Goal: Task Accomplishment & Management: Complete application form

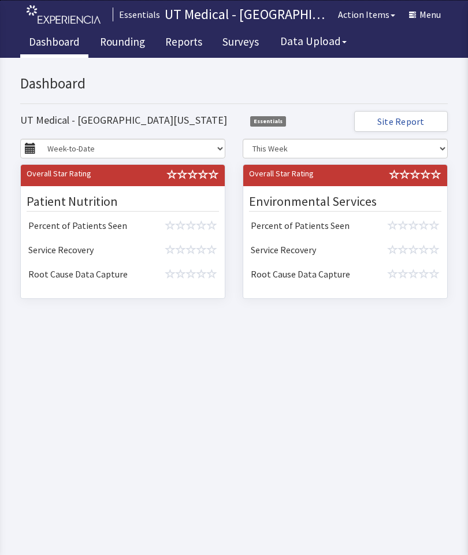
click at [129, 46] on link "Rounding" at bounding box center [122, 43] width 62 height 29
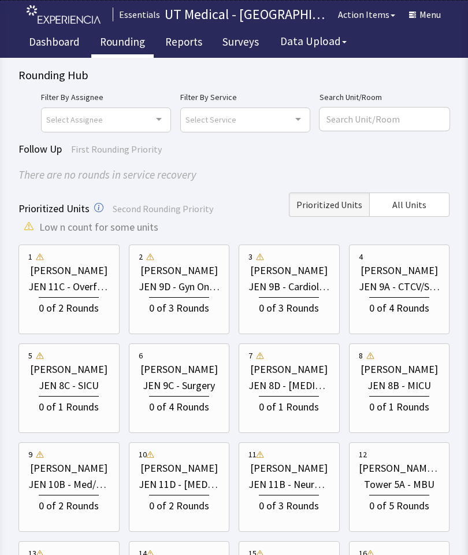
click at [417, 205] on span "All Units" at bounding box center [409, 205] width 34 height 14
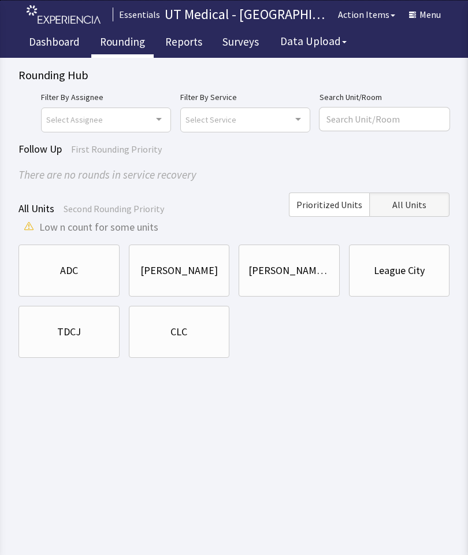
click at [187, 338] on div "CLC" at bounding box center [179, 332] width 17 height 16
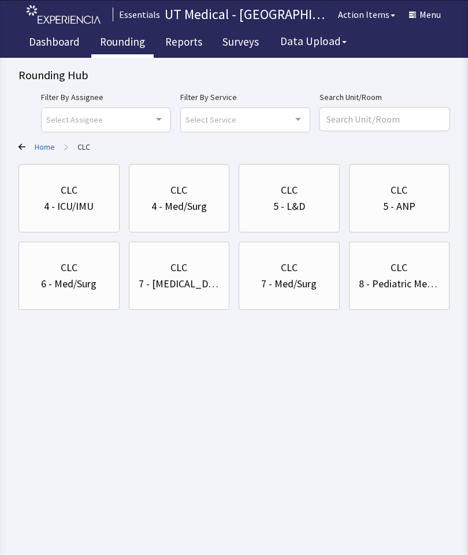
click at [426, 271] on div "CLC" at bounding box center [399, 268] width 81 height 16
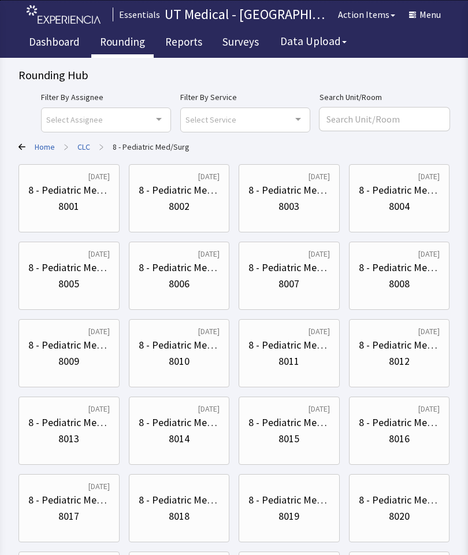
click at [188, 356] on div "8010" at bounding box center [179, 361] width 21 height 16
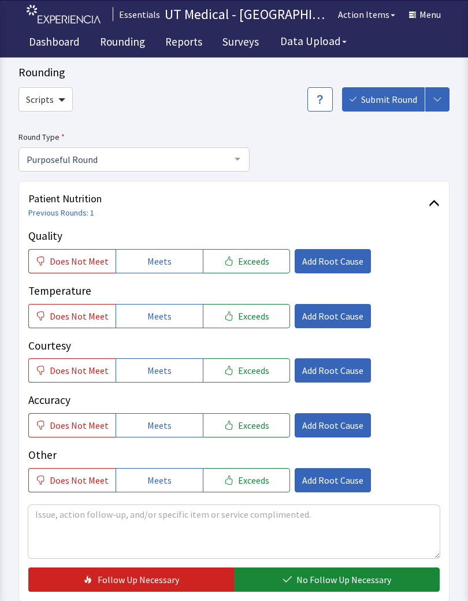
scroll to position [24, 0]
click at [84, 307] on button "Does Not Meet" at bounding box center [71, 316] width 87 height 24
click at [164, 368] on span "Meets" at bounding box center [159, 371] width 24 height 14
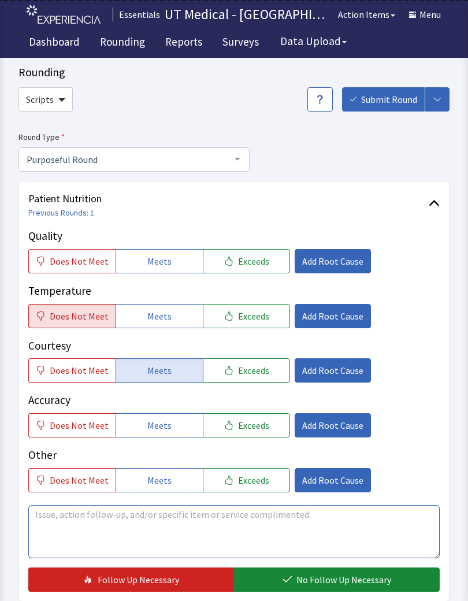
click at [216, 528] on textarea at bounding box center [234, 531] width 412 height 53
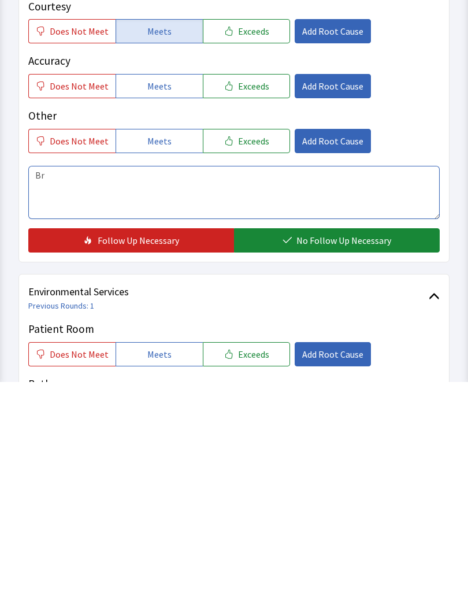
type textarea "B"
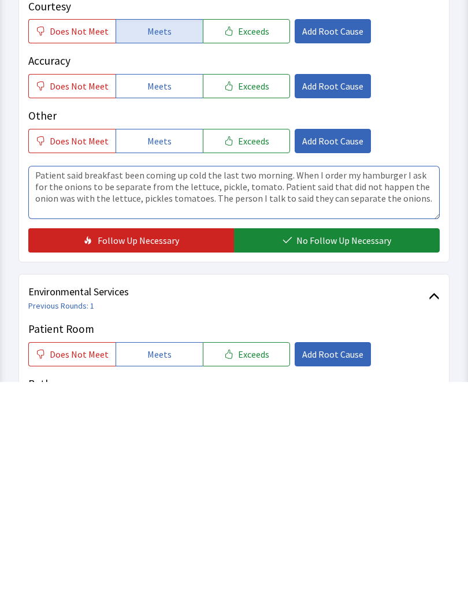
type textarea "Patient said breakfast been coming up cold the last two morning. When I order m…"
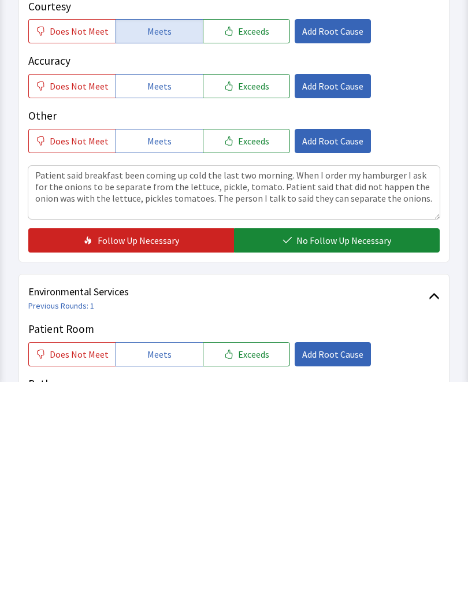
click at [343, 453] on span "No Follow Up Necessary" at bounding box center [344, 460] width 95 height 14
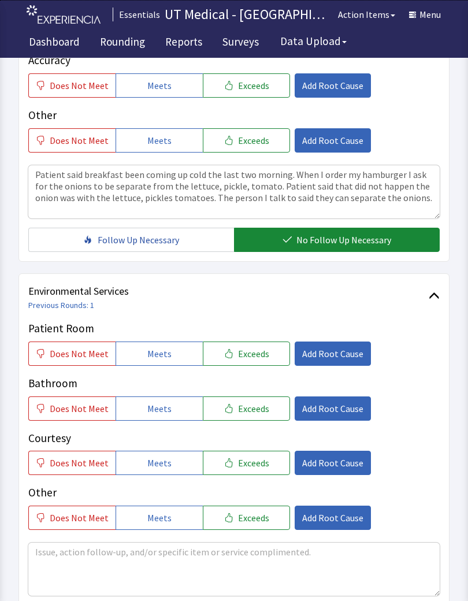
click at [154, 408] on span "Meets" at bounding box center [159, 409] width 24 height 14
click at [165, 344] on button "Meets" at bounding box center [159, 354] width 87 height 24
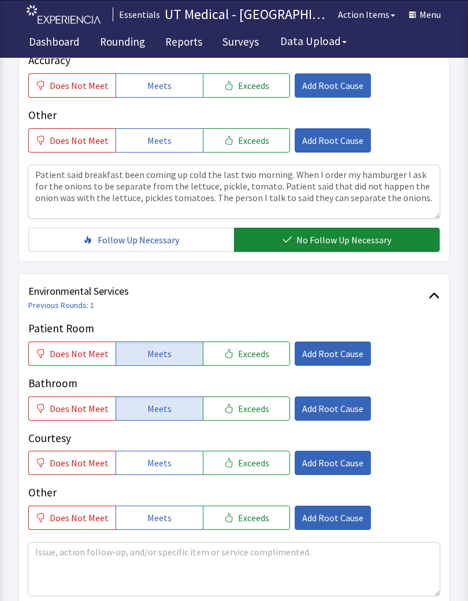
click at [134, 473] on button "Meets" at bounding box center [159, 463] width 87 height 24
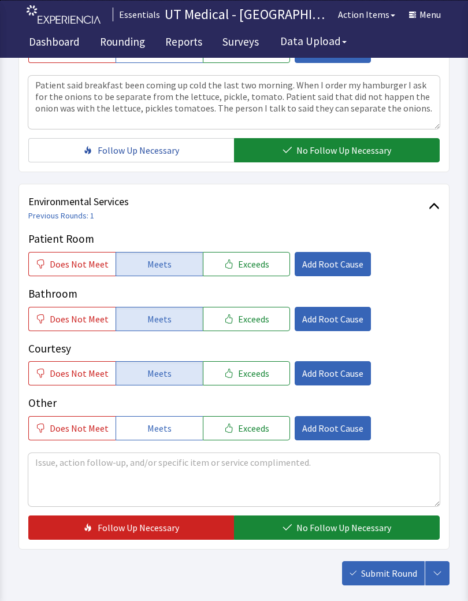
scroll to position [454, 0]
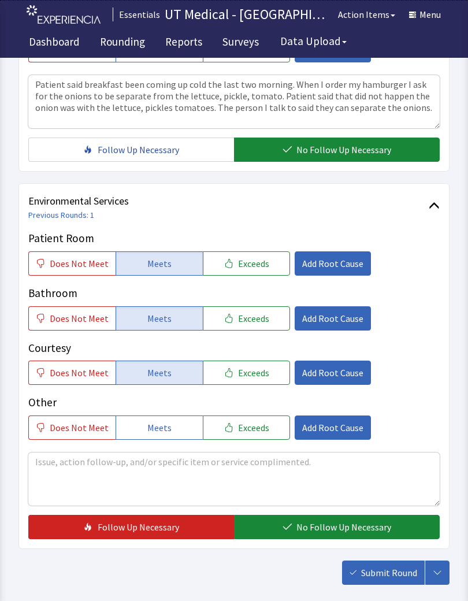
click at [350, 526] on span "No Follow Up Necessary" at bounding box center [344, 527] width 95 height 14
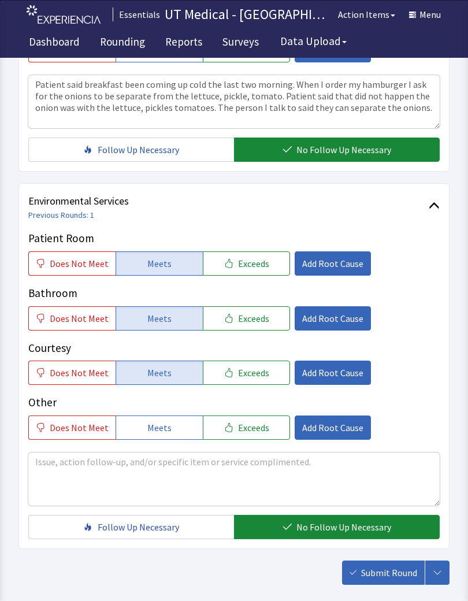
click at [379, 554] on span "Submit Round" at bounding box center [389, 573] width 56 height 14
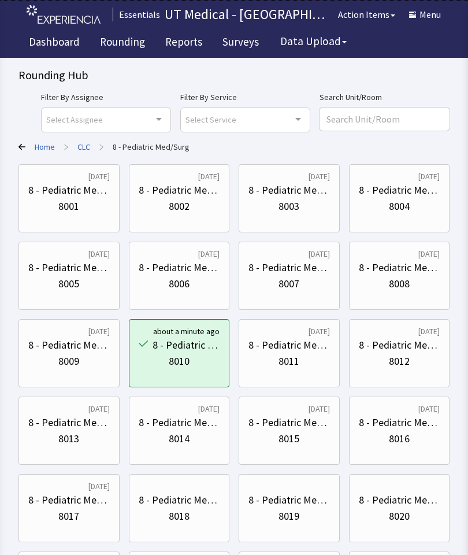
click at [290, 204] on div "8003" at bounding box center [289, 206] width 21 height 16
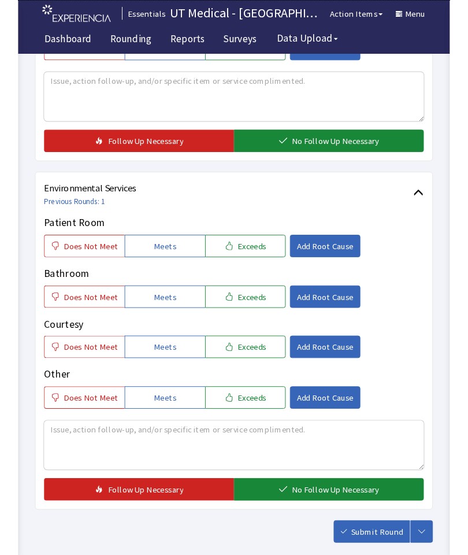
scroll to position [497, 0]
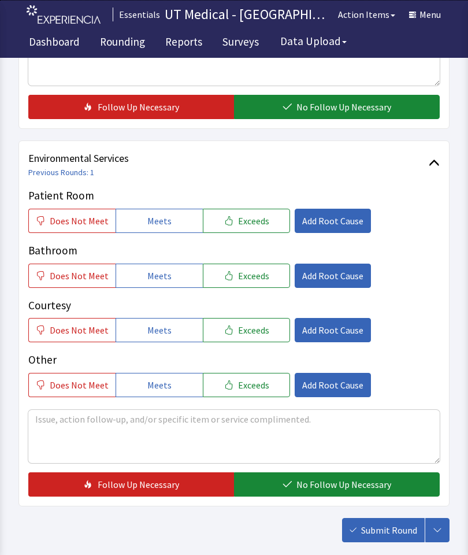
click at [171, 221] on button "Meets" at bounding box center [159, 221] width 87 height 24
click at [163, 264] on button "Meets" at bounding box center [159, 276] width 87 height 24
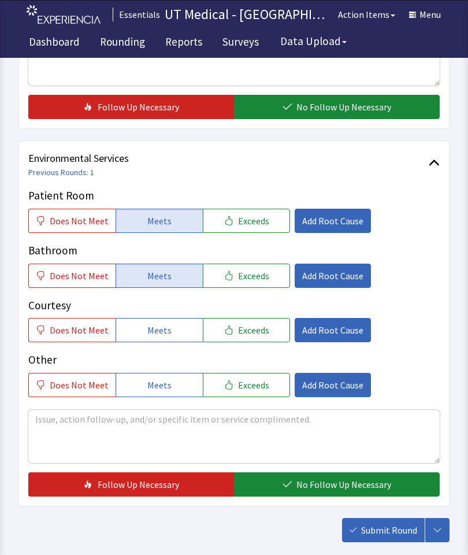
click at [166, 328] on button "Meets" at bounding box center [159, 330] width 87 height 24
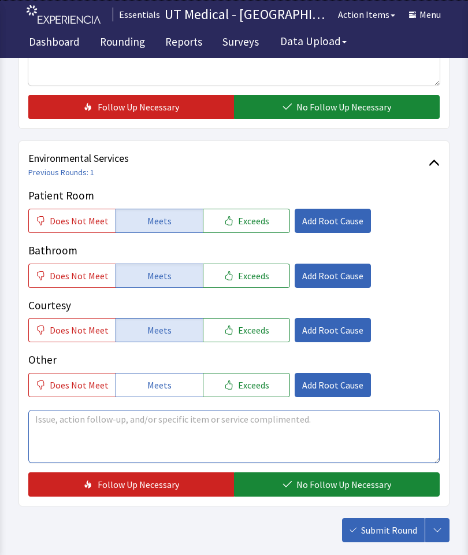
click at [170, 431] on textarea at bounding box center [234, 436] width 412 height 53
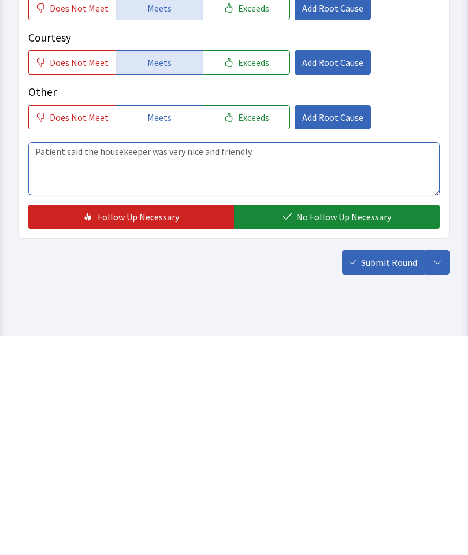
type textarea "Patient said the housekeeper was very nice and friendly."
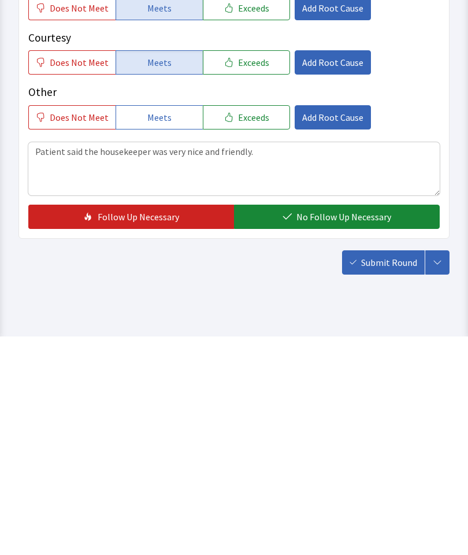
click at [333, 429] on span "No Follow Up Necessary" at bounding box center [344, 436] width 95 height 14
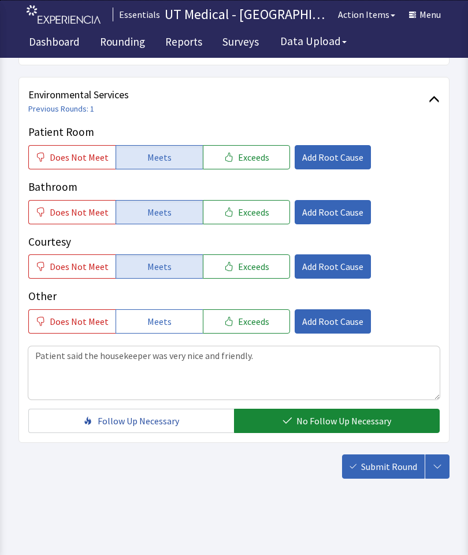
click at [390, 466] on span "Submit Round" at bounding box center [389, 467] width 56 height 14
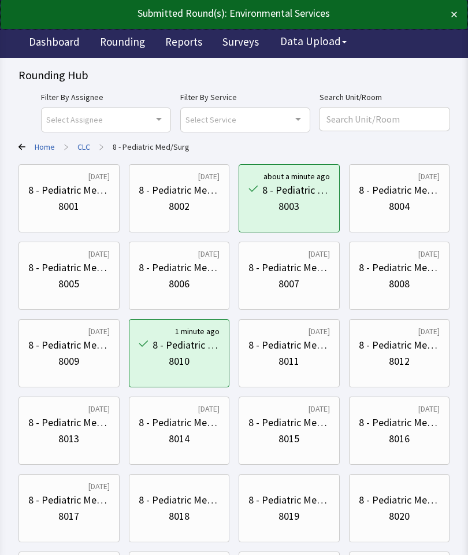
click at [419, 274] on div "8 - Pediatric Med/Surg" at bounding box center [399, 268] width 81 height 16
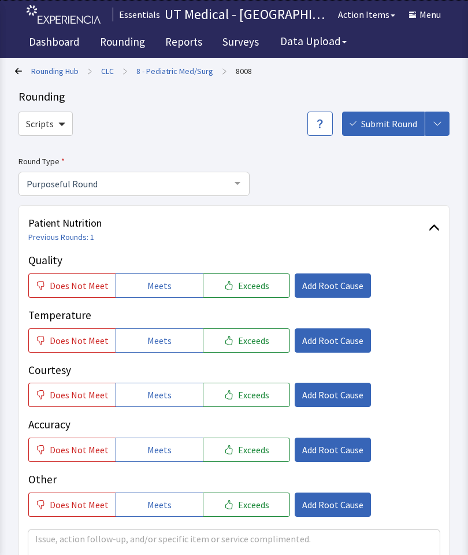
click at [159, 335] on span "Meets" at bounding box center [159, 340] width 24 height 14
click at [164, 396] on span "Meets" at bounding box center [159, 395] width 24 height 14
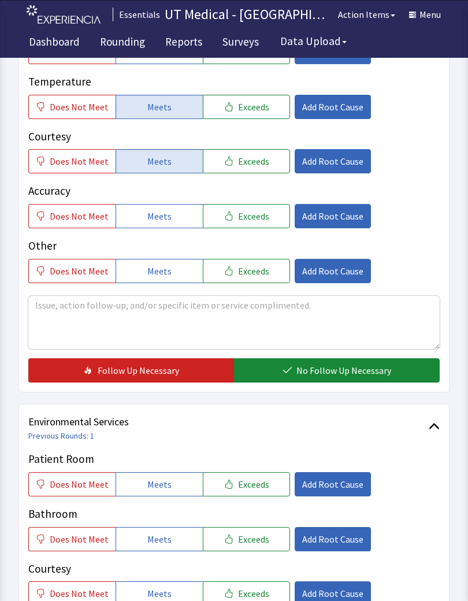
scroll to position [279, 0]
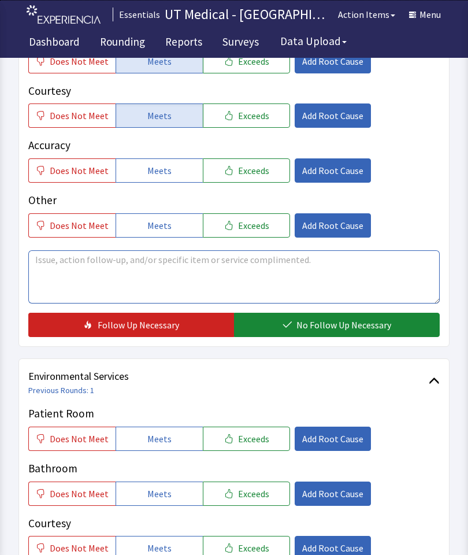
click at [300, 277] on textarea at bounding box center [234, 276] width 412 height 53
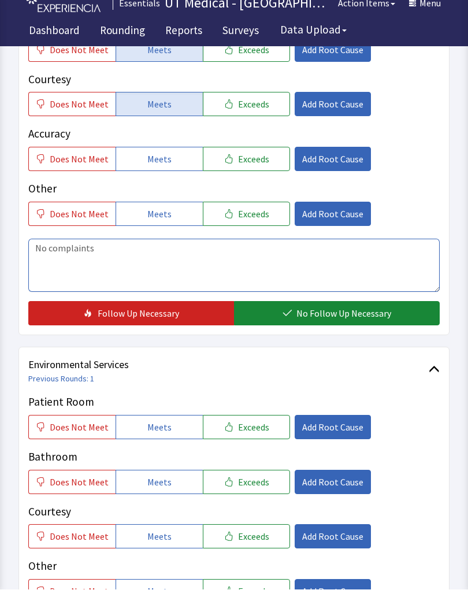
type textarea "No complaints"
click at [359, 332] on div "Patient Nutrition Previous Rounds: 1 Quality Does Not Meet Meets Exceeds Add Ro…" at bounding box center [233, 136] width 431 height 421
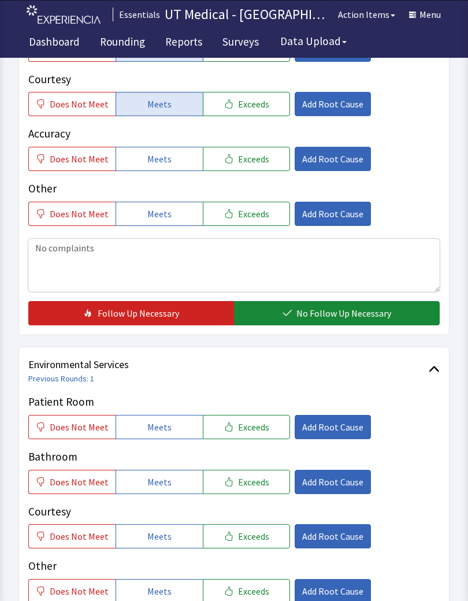
click at [358, 317] on span "No Follow Up Necessary" at bounding box center [344, 313] width 95 height 14
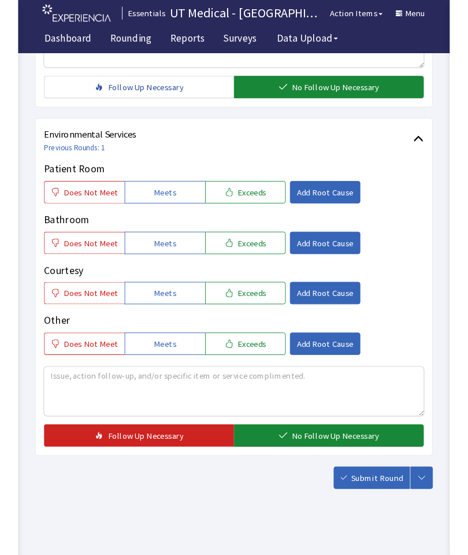
scroll to position [515, 0]
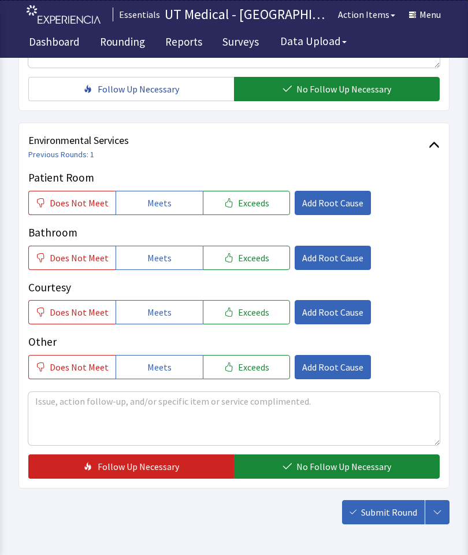
click at [375, 510] on span "Submit Round" at bounding box center [389, 512] width 56 height 14
